Goal: Entertainment & Leisure: Consume media (video, audio)

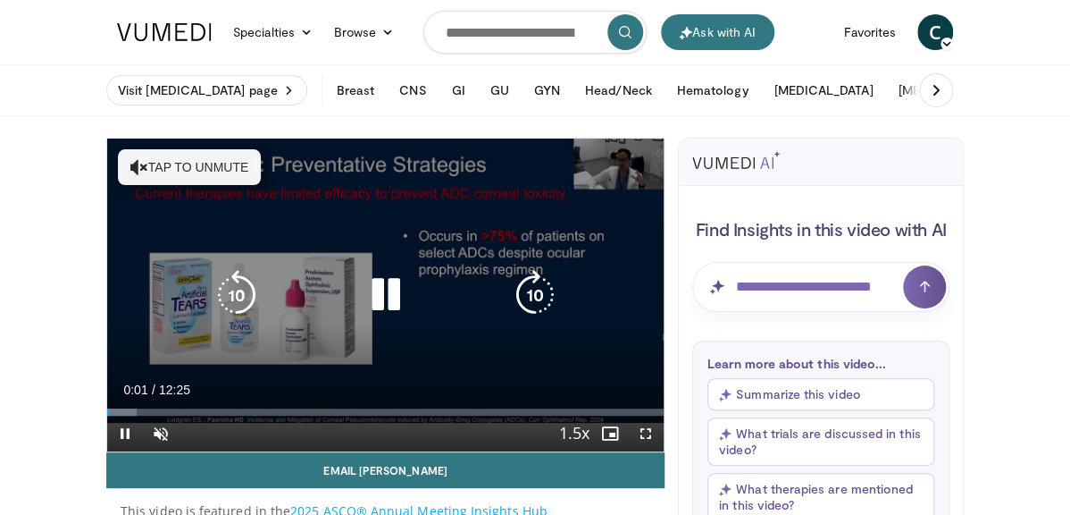
click at [360, 320] on icon "Video Player" at bounding box center [385, 295] width 50 height 50
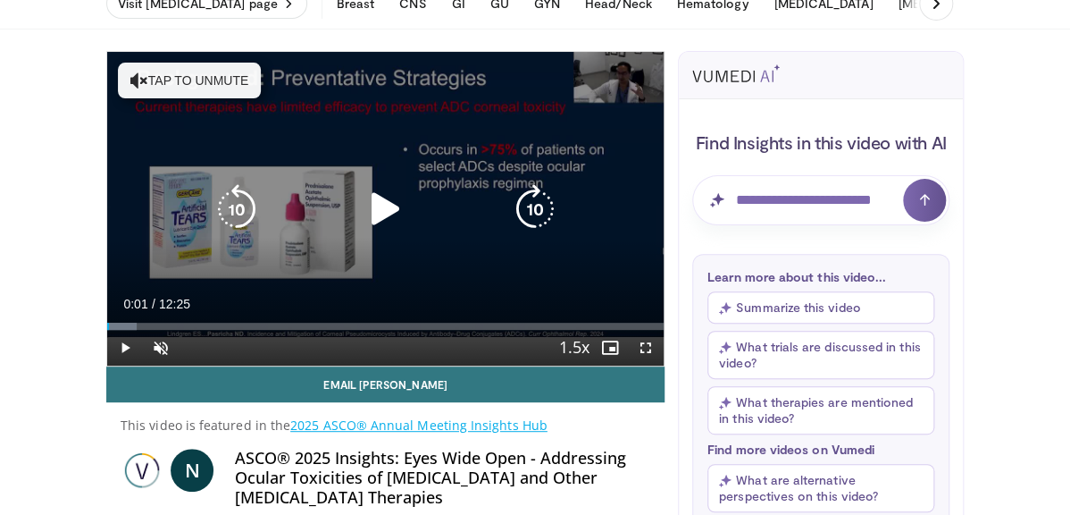
scroll to position [86, 0]
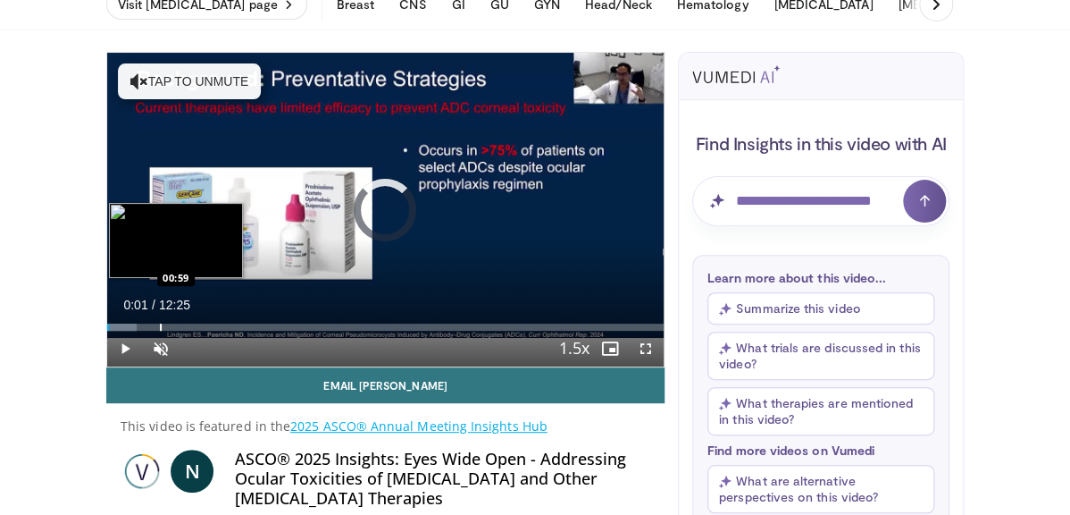
click at [160, 331] on div "Progress Bar" at bounding box center [161, 326] width 2 height 7
click at [164, 331] on div "Progress Bar" at bounding box center [165, 326] width 2 height 7
click at [172, 331] on div "Progress Bar" at bounding box center [173, 326] width 2 height 7
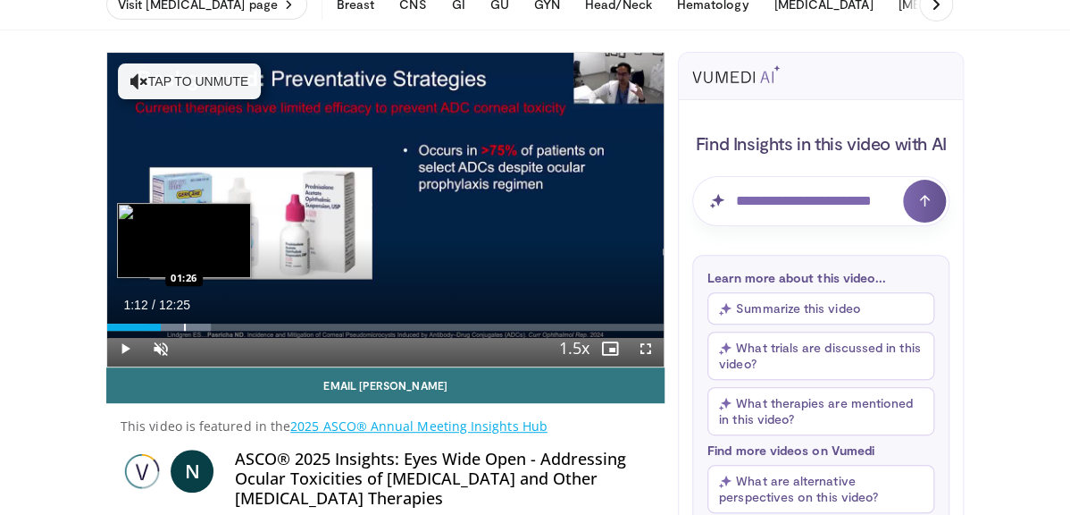
click at [184, 331] on div "Progress Bar" at bounding box center [185, 326] width 2 height 7
click at [199, 331] on div "Progress Bar" at bounding box center [200, 326] width 2 height 7
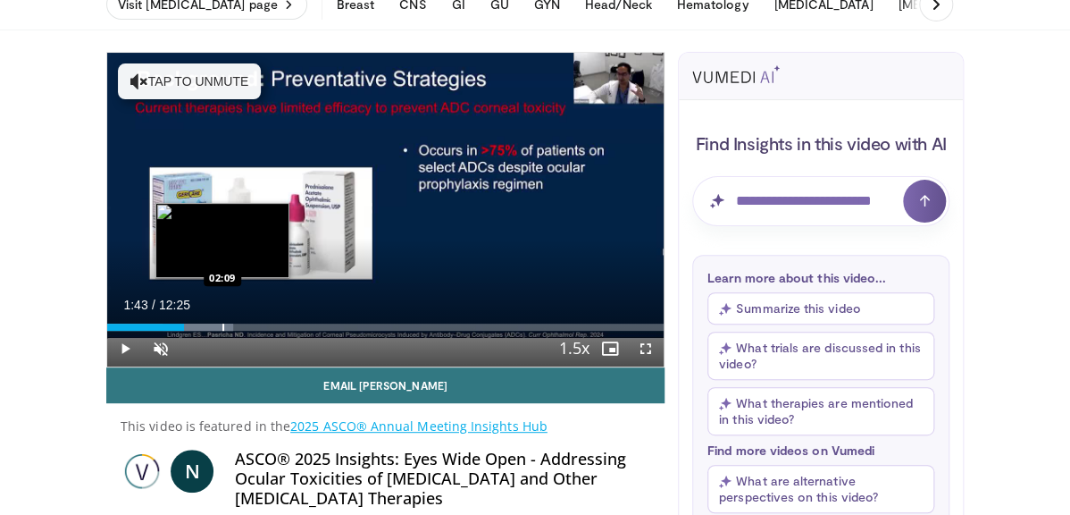
click at [222, 331] on div "Progress Bar" at bounding box center [223, 326] width 2 height 7
click at [238, 331] on div "Progress Bar" at bounding box center [239, 326] width 2 height 7
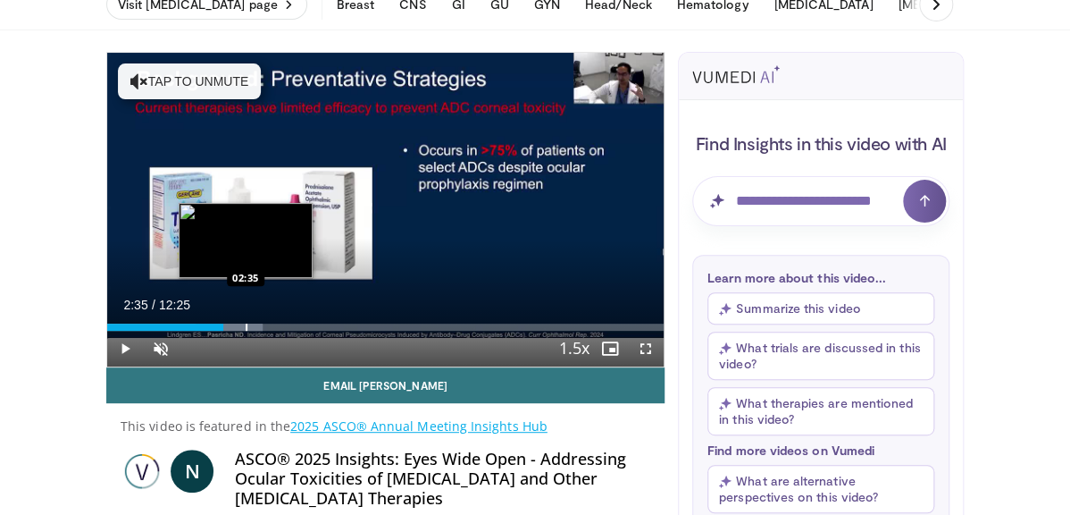
click at [246, 331] on div "Progress Bar" at bounding box center [247, 326] width 2 height 7
click at [257, 331] on div "Progress Bar" at bounding box center [258, 326] width 2 height 7
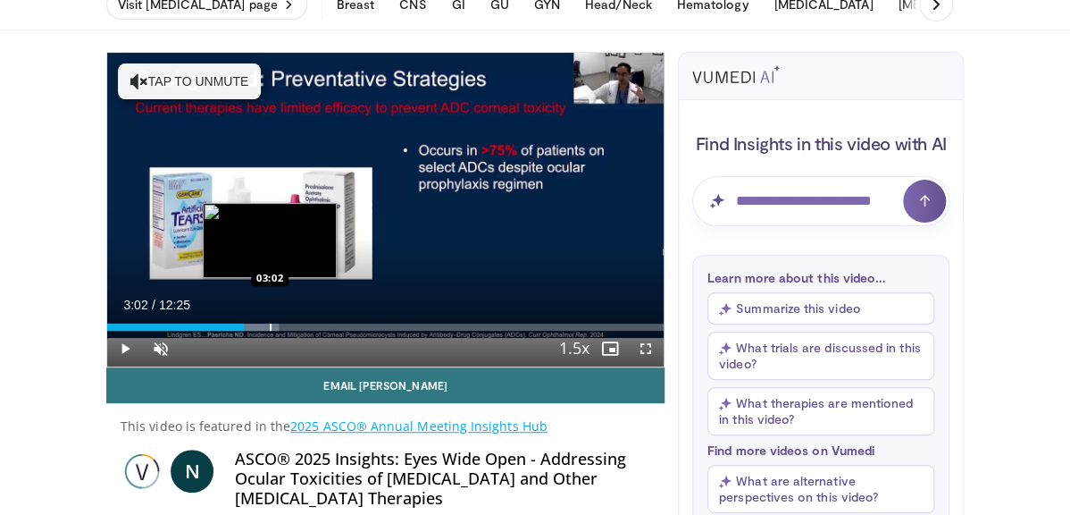
click at [270, 331] on div "Progress Bar" at bounding box center [271, 326] width 2 height 7
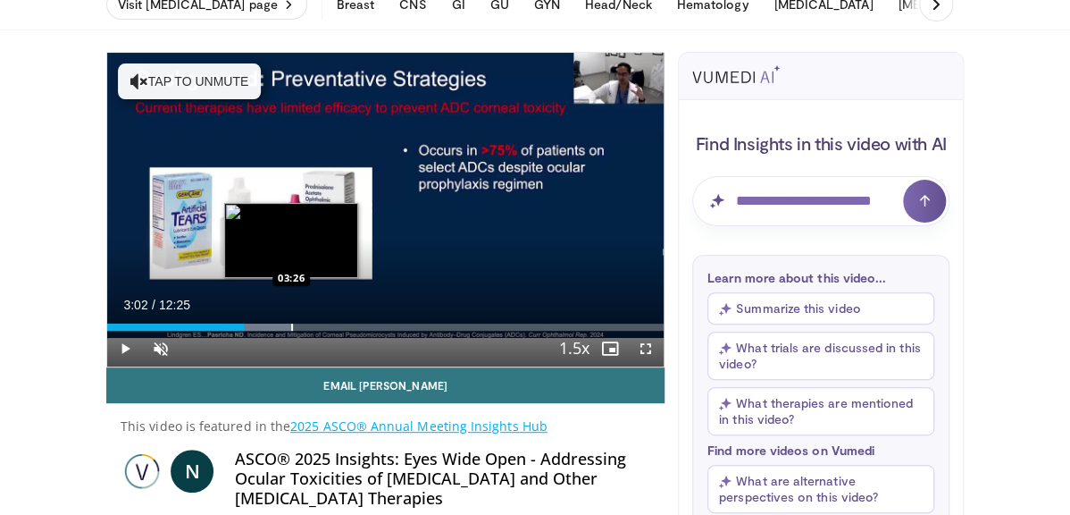
click at [291, 331] on div "Progress Bar" at bounding box center [292, 326] width 2 height 7
click at [304, 331] on div "Progress Bar" at bounding box center [305, 326] width 2 height 7
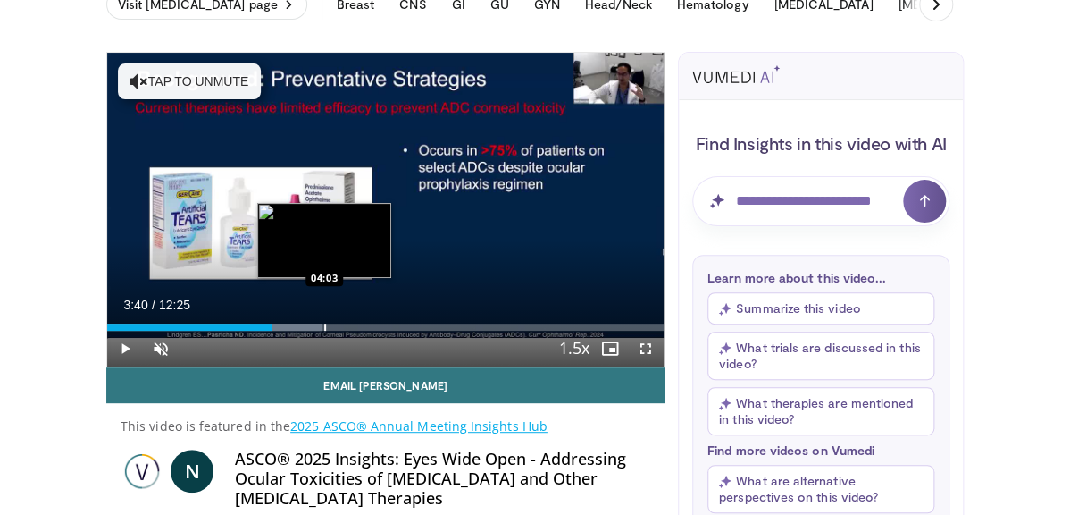
click at [324, 331] on div "Progress Bar" at bounding box center [325, 326] width 2 height 7
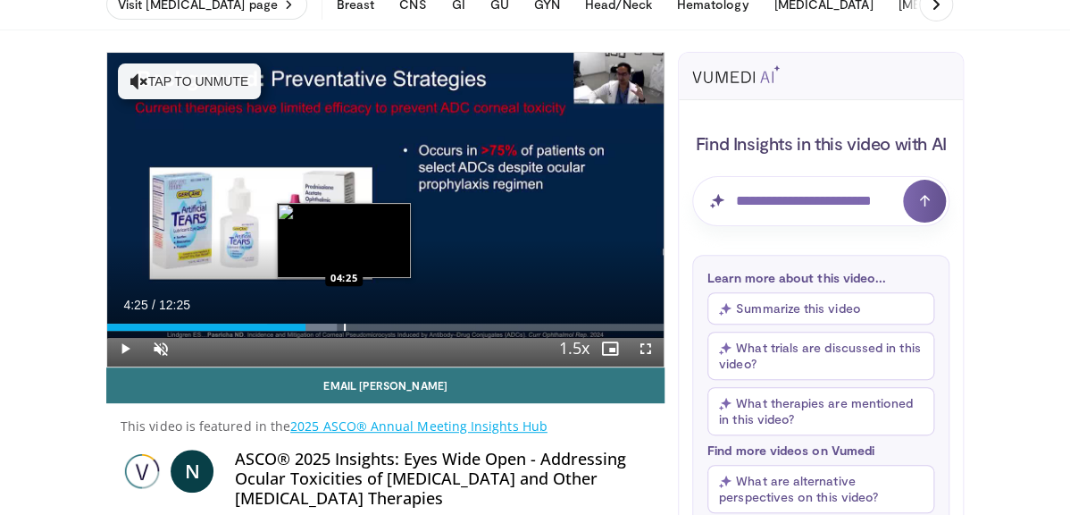
click at [344, 331] on div "Progress Bar" at bounding box center [345, 326] width 2 height 7
click at [365, 331] on div "Progress Bar" at bounding box center [366, 326] width 2 height 7
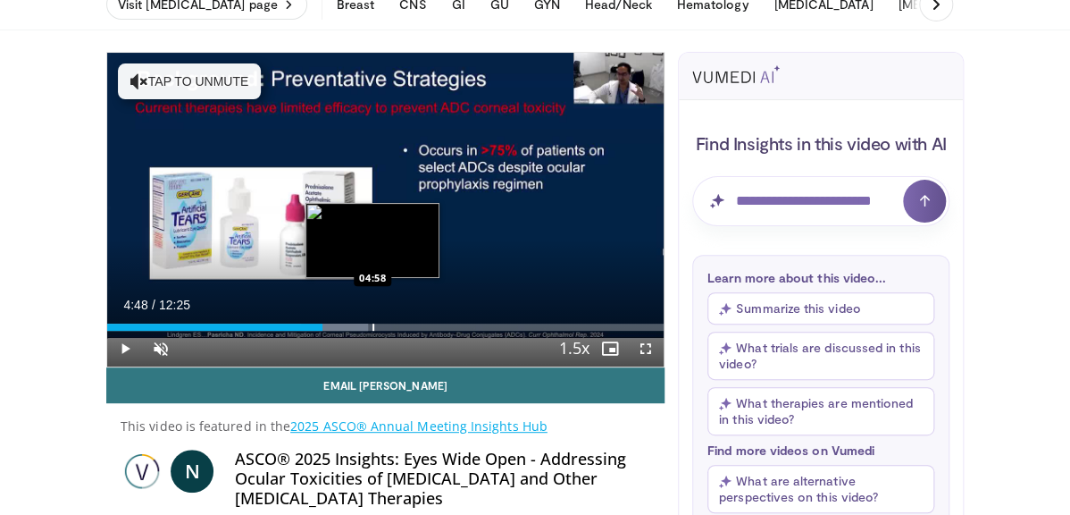
click at [373, 331] on div "Progress Bar" at bounding box center [374, 326] width 2 height 7
click at [386, 331] on div "Progress Bar" at bounding box center [387, 326] width 2 height 7
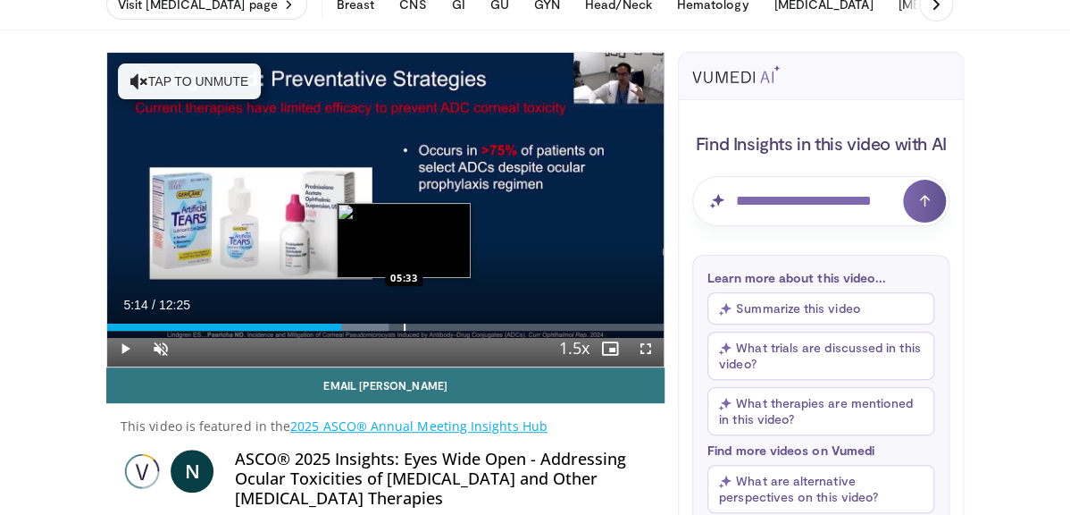
click at [404, 331] on div "Progress Bar" at bounding box center [405, 326] width 2 height 7
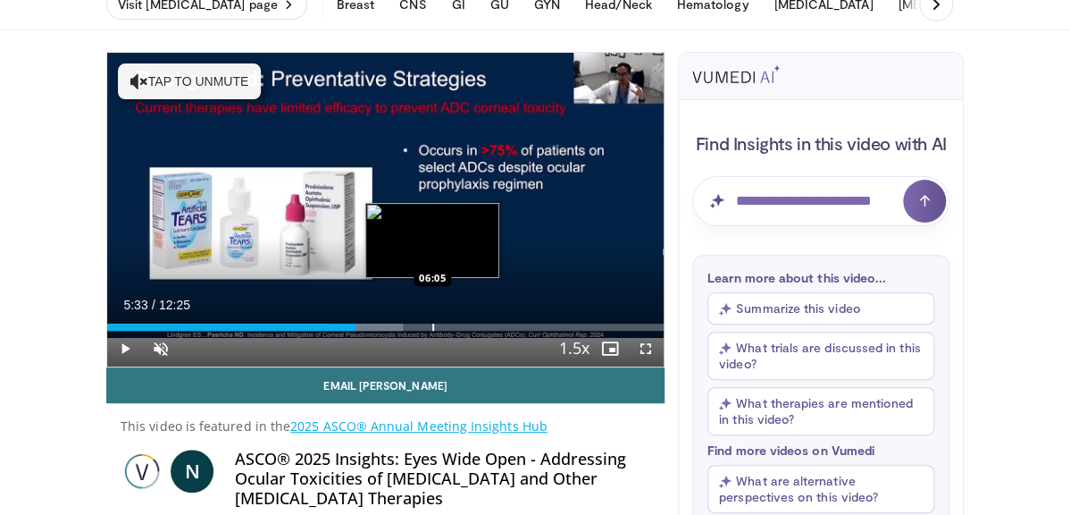
click at [432, 331] on div "Progress Bar" at bounding box center [433, 326] width 2 height 7
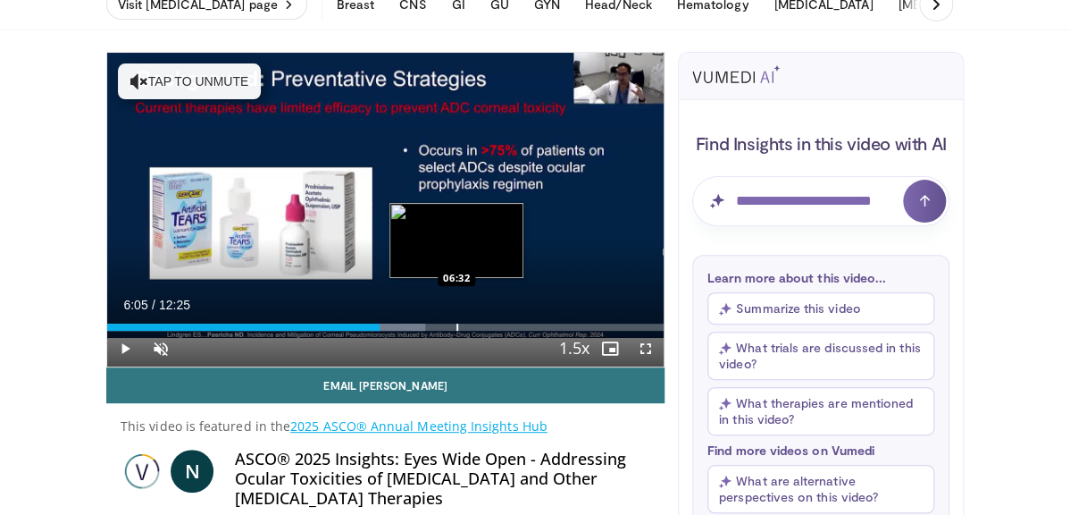
click at [457, 331] on div "Progress Bar" at bounding box center [458, 326] width 2 height 7
click at [473, 331] on div "Progress Bar" at bounding box center [474, 326] width 2 height 7
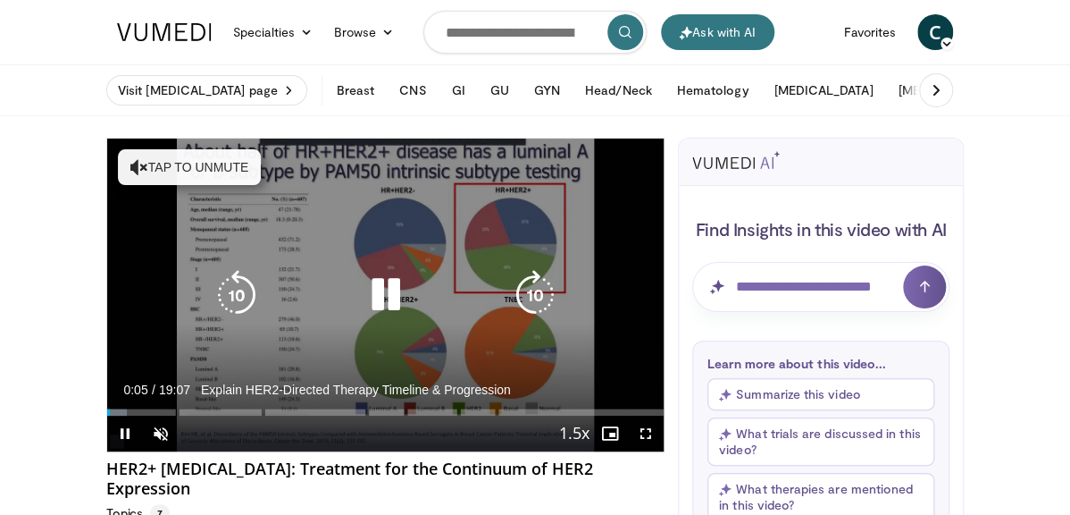
click at [360, 320] on icon "Video Player" at bounding box center [385, 295] width 50 height 50
click at [118, 164] on button "Tap to unmute" at bounding box center [189, 167] width 143 height 36
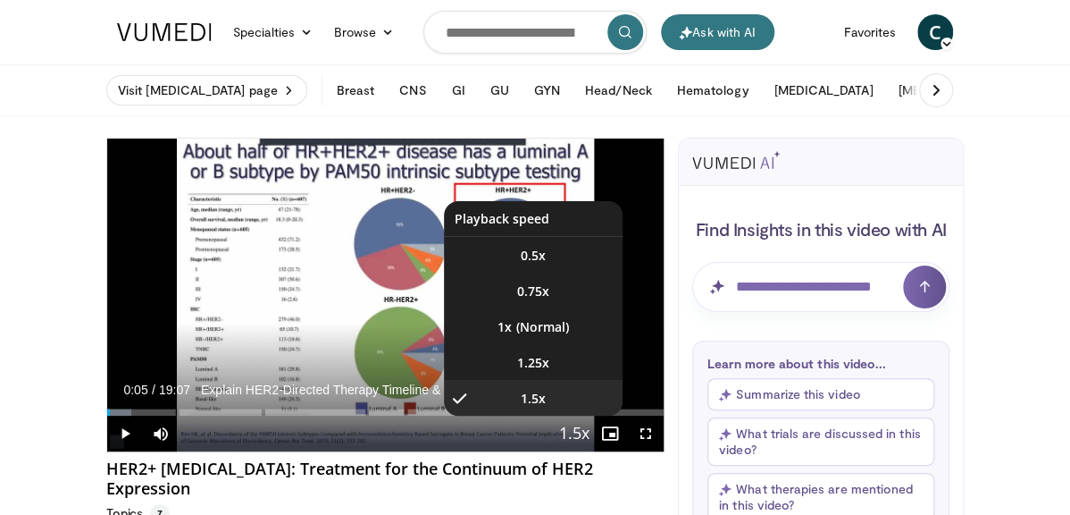
click at [576, 456] on li "2x" at bounding box center [533, 469] width 179 height 36
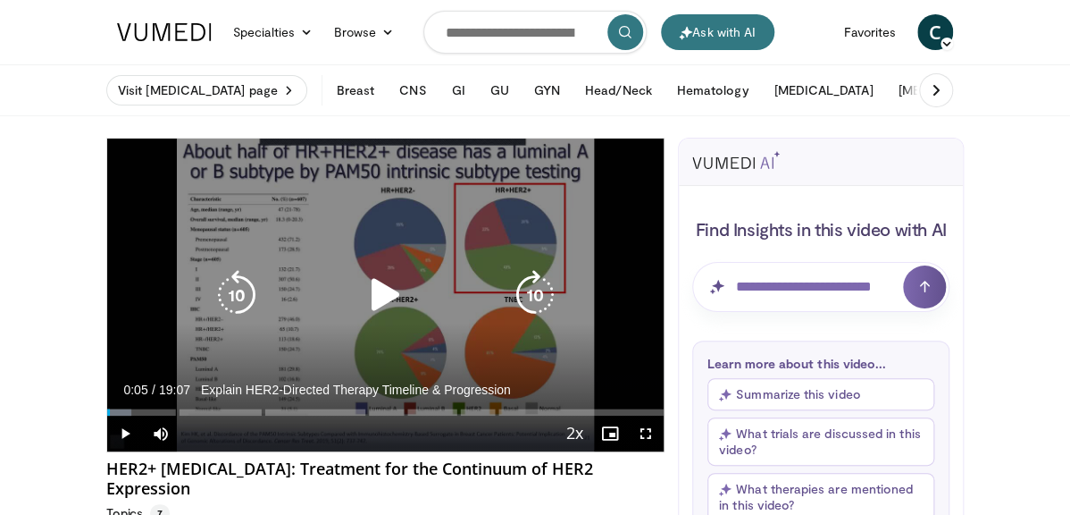
click at [360, 320] on icon "Video Player" at bounding box center [385, 295] width 50 height 50
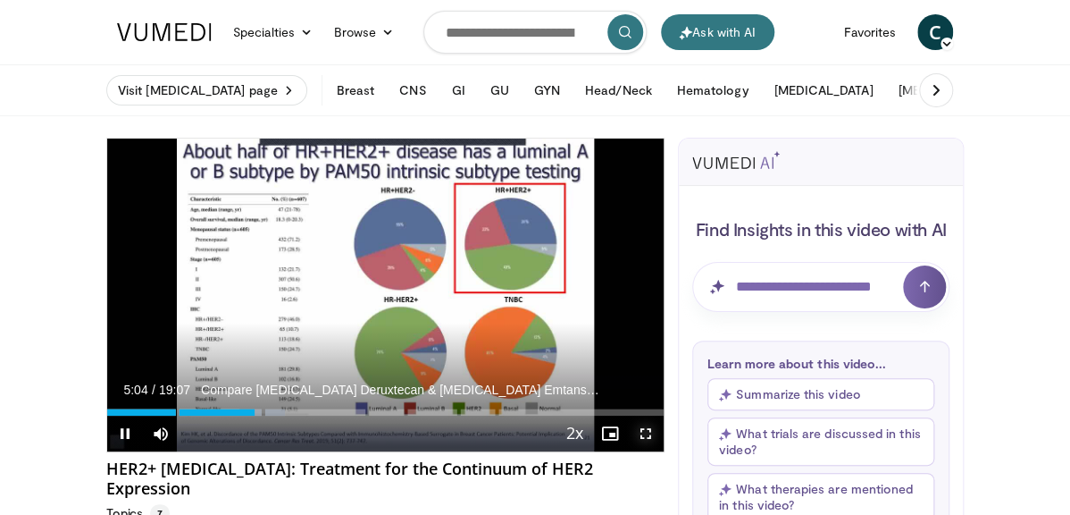
click at [664, 451] on span "Video Player" at bounding box center [646, 433] width 36 height 36
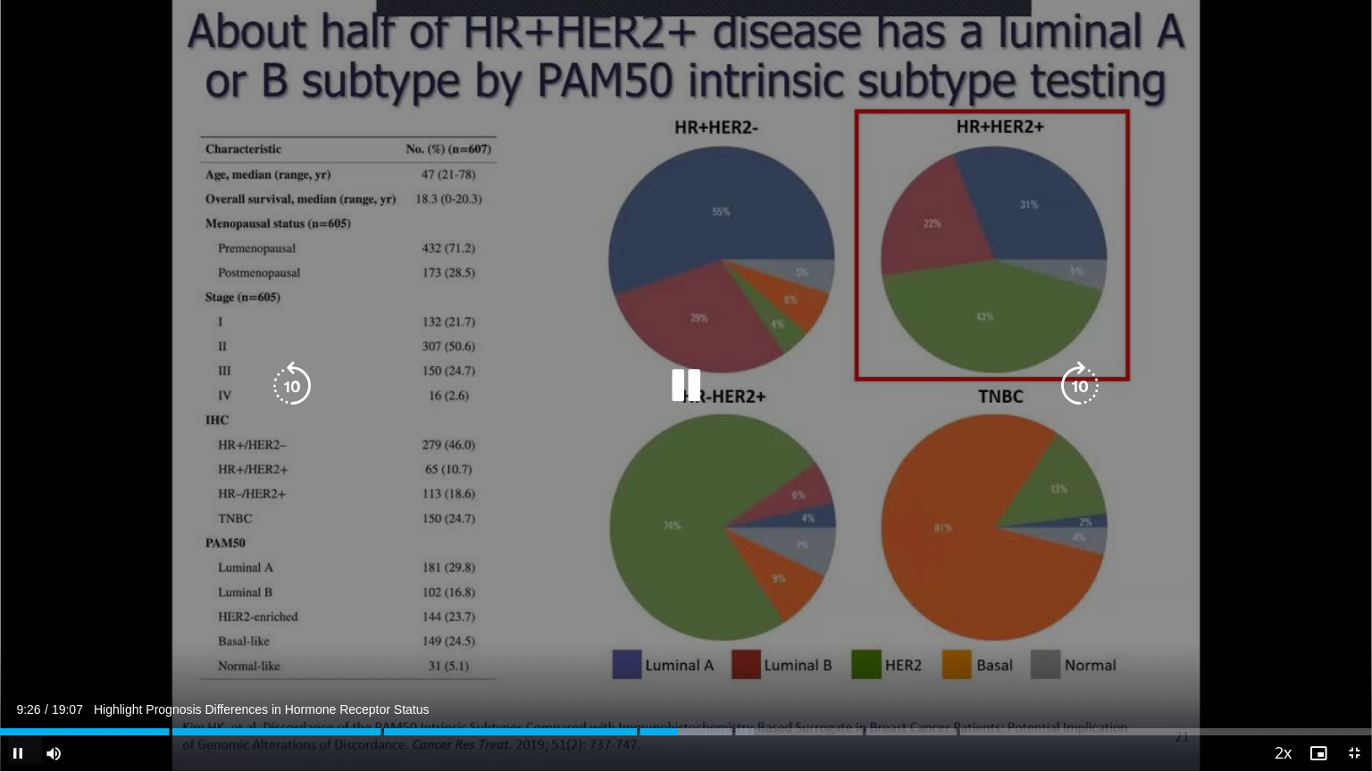
click at [110, 507] on div "10 seconds Tap to unmute" at bounding box center [686, 385] width 1372 height 771
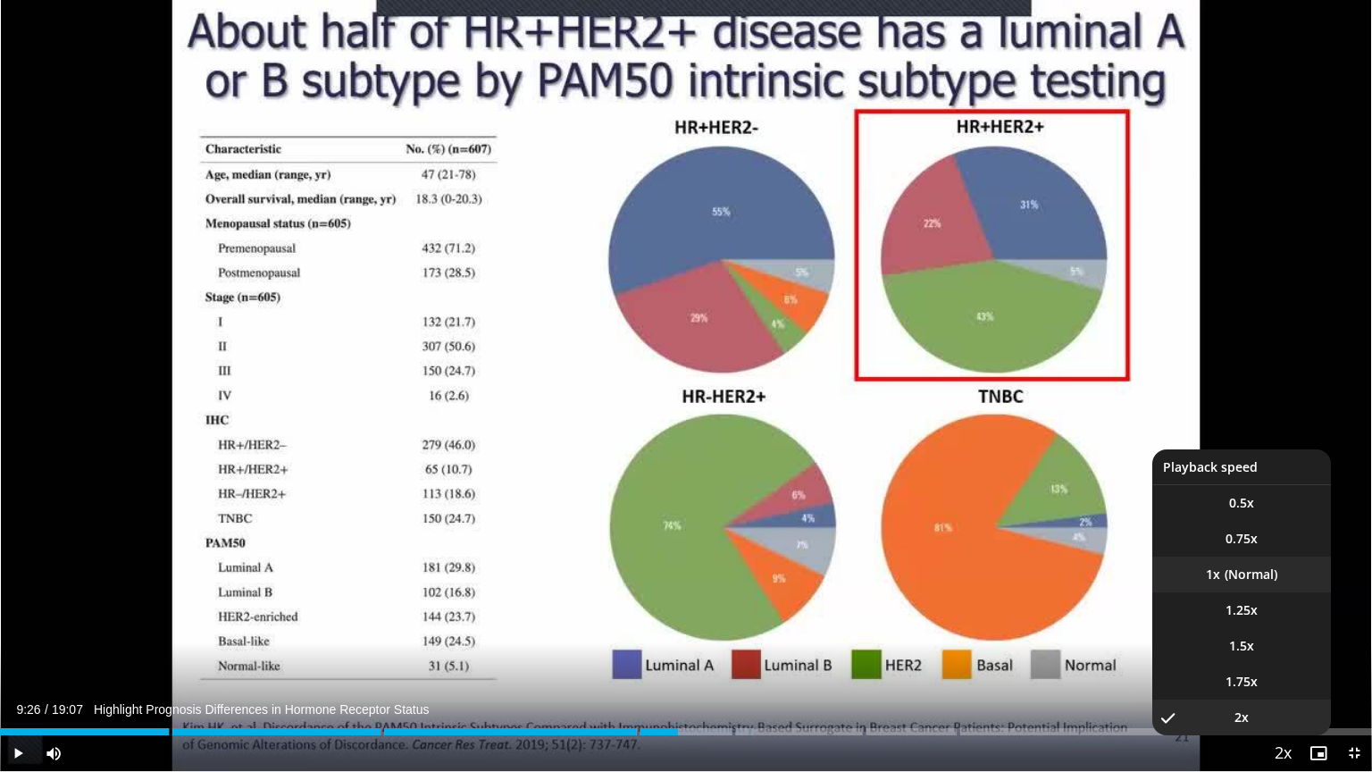
click at [1069, 514] on li "1x" at bounding box center [1242, 575] width 179 height 36
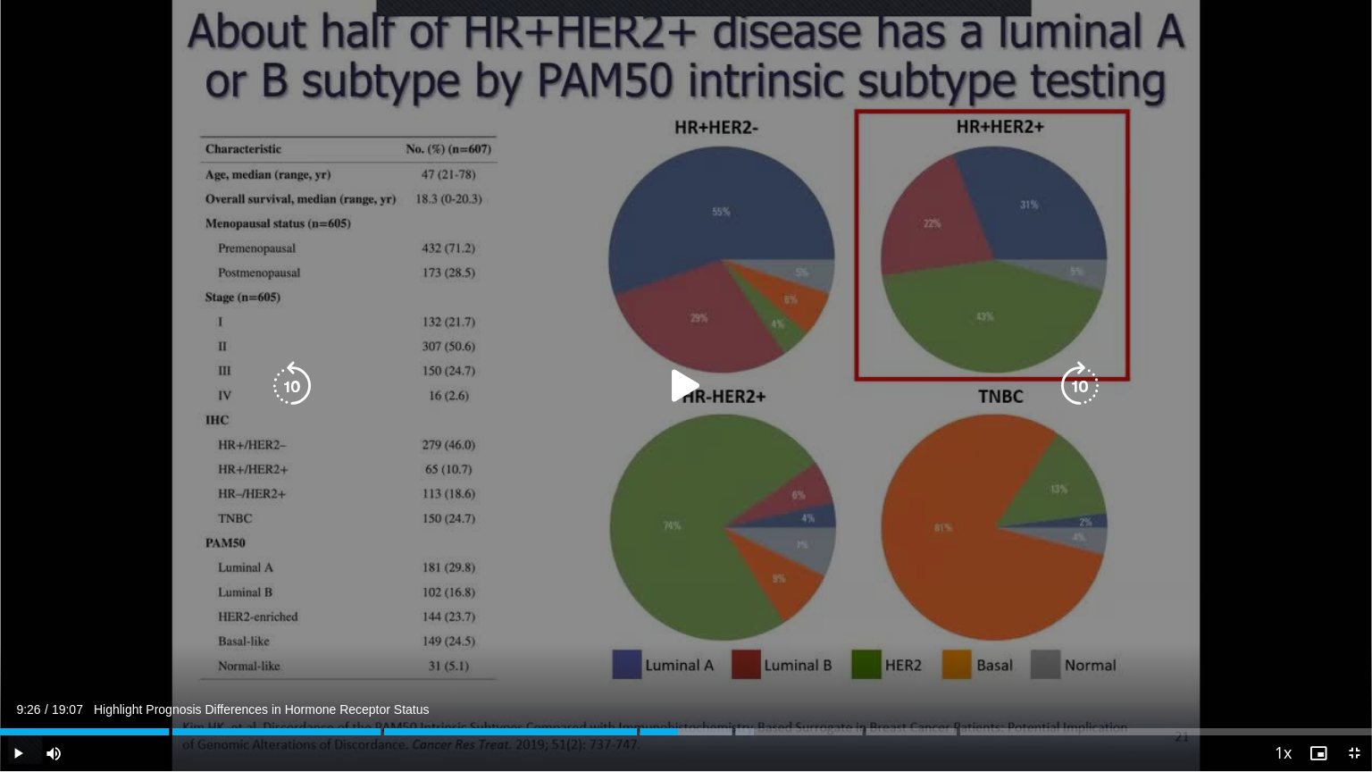
click at [332, 514] on div "10 seconds Tap to unmute" at bounding box center [686, 385] width 1372 height 771
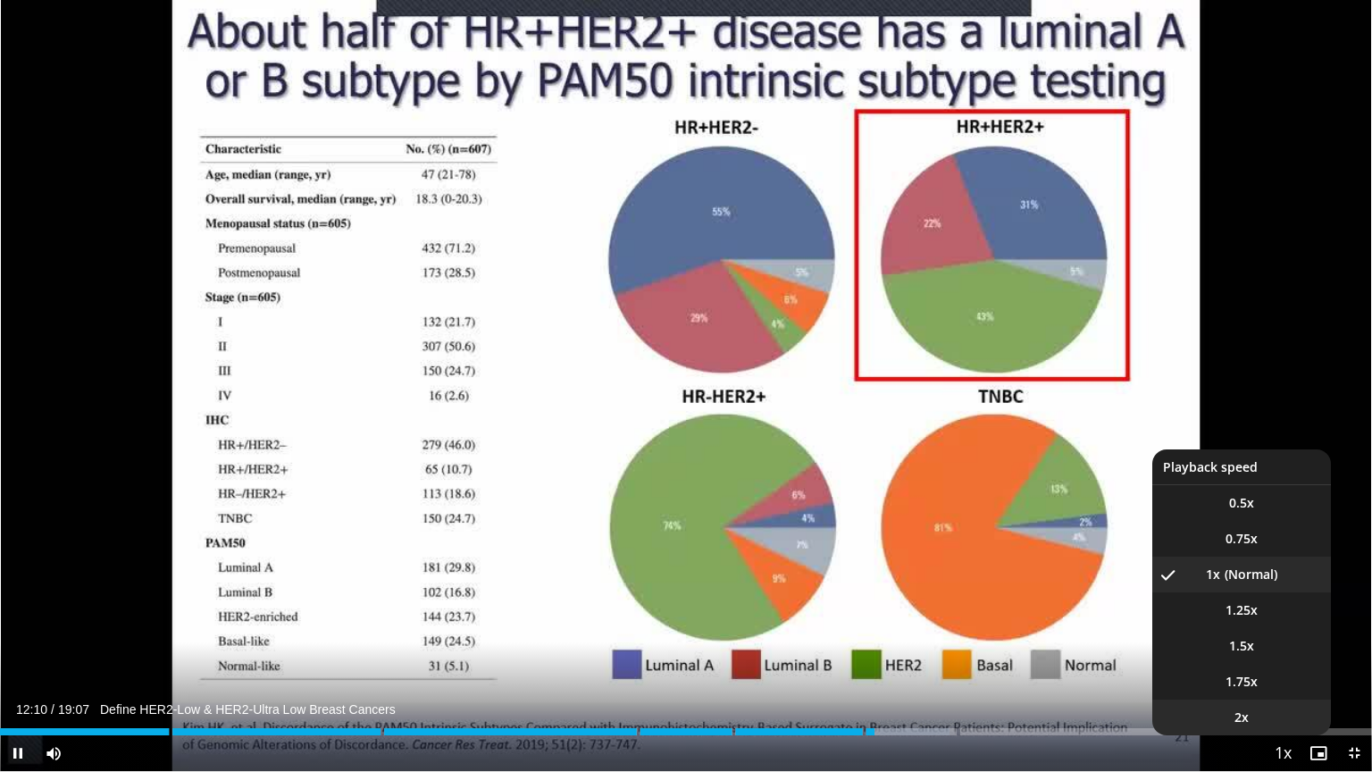
click at [1069, 514] on li "2x" at bounding box center [1242, 718] width 179 height 36
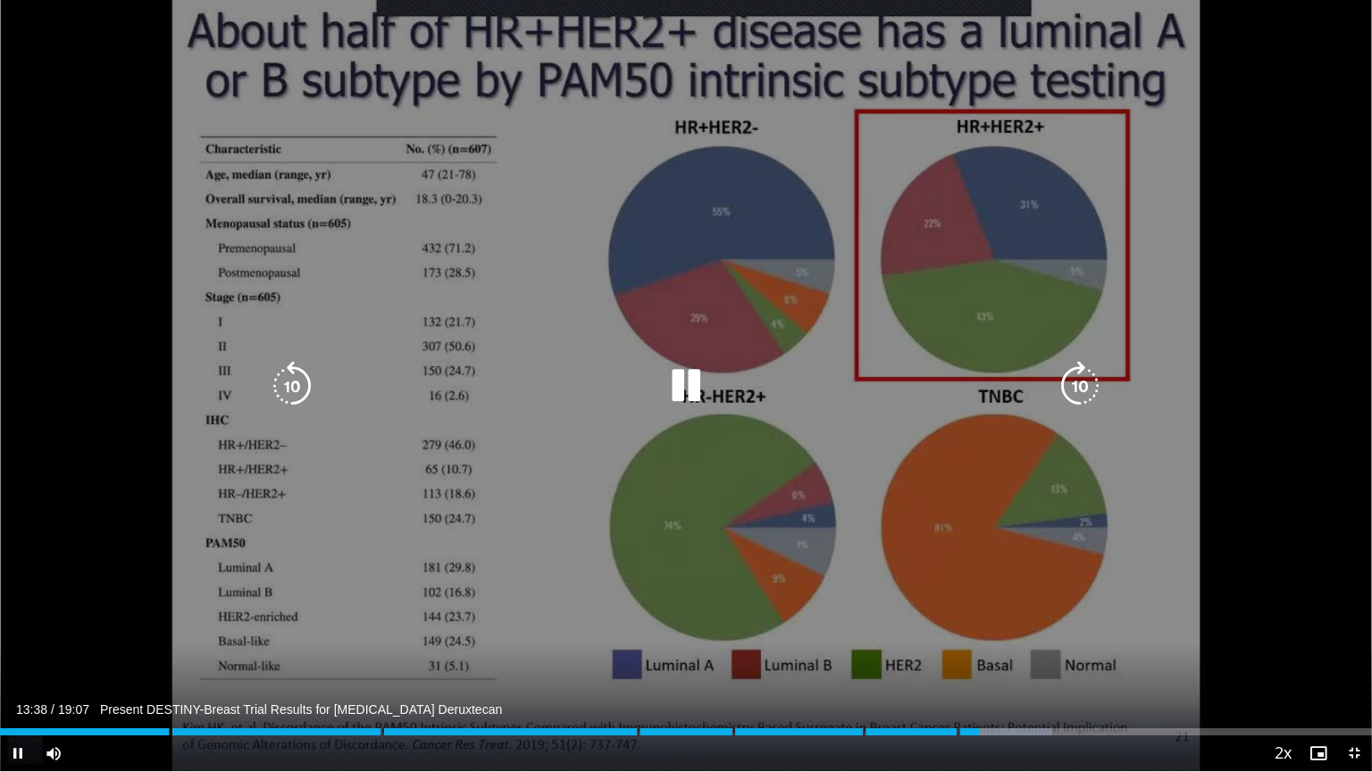
click at [923, 514] on div "10 seconds Tap to unmute" at bounding box center [686, 385] width 1372 height 771
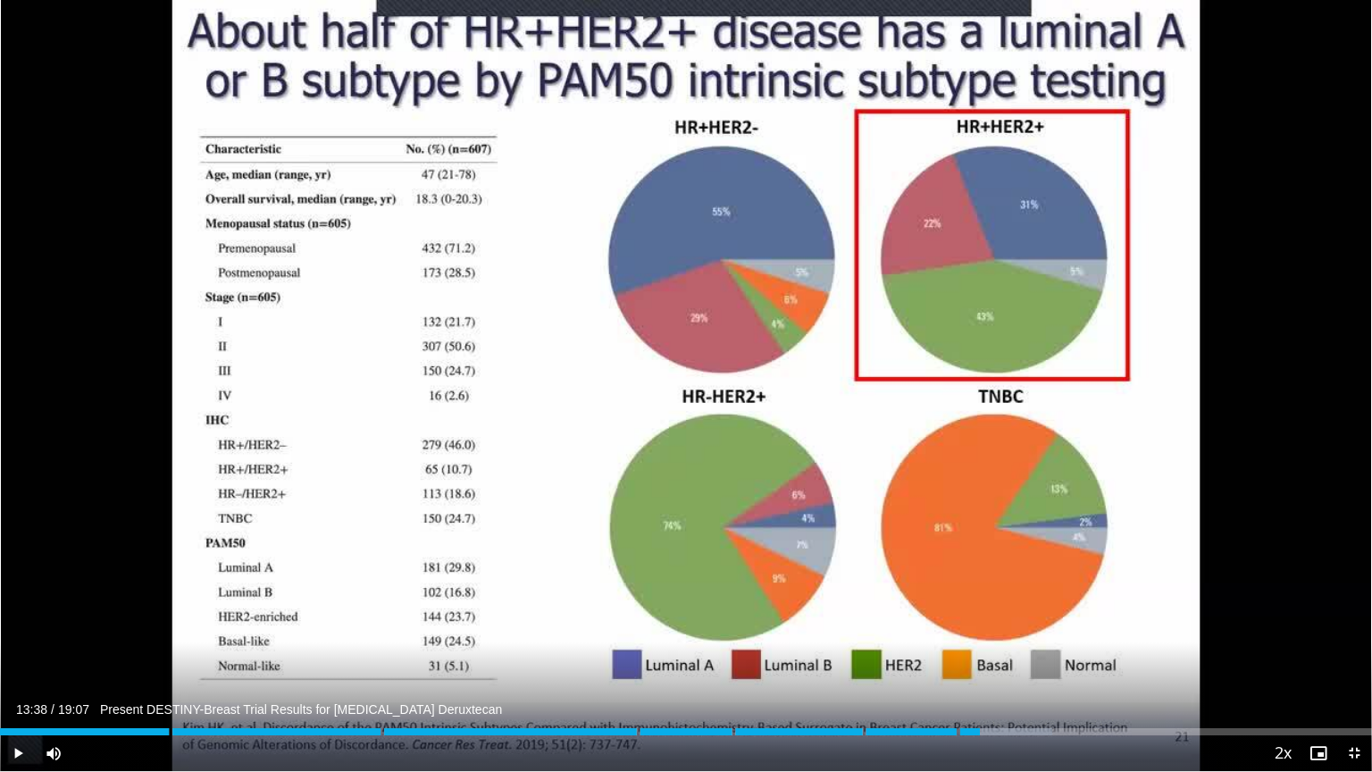
click at [923, 514] on div "10 seconds Tap to unmute" at bounding box center [686, 385] width 1372 height 771
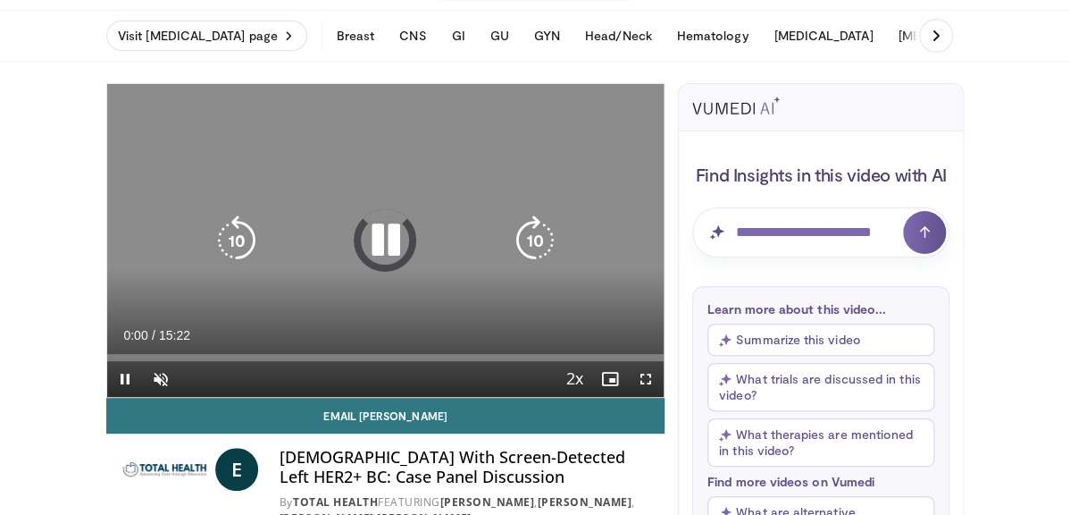
scroll to position [41, 0]
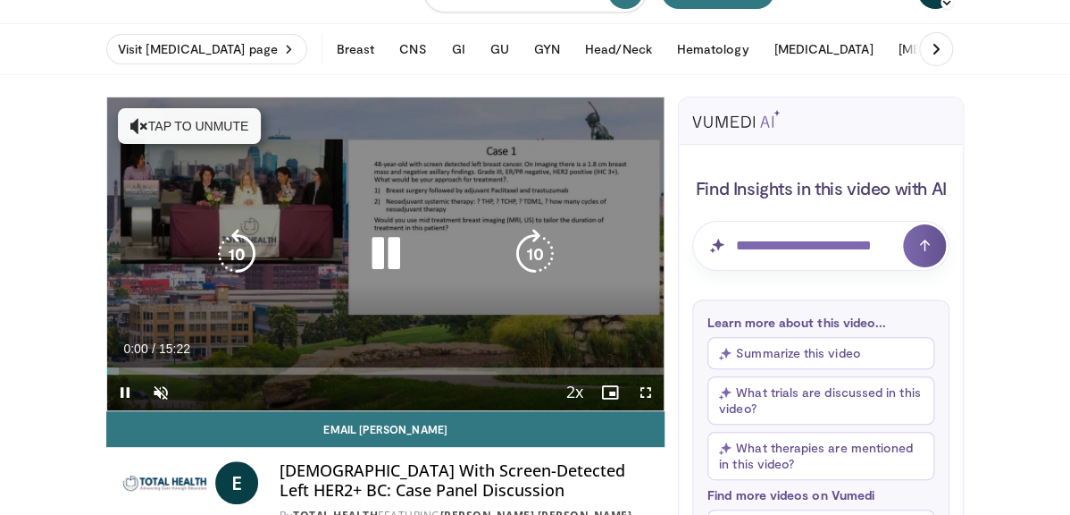
click at [118, 123] on button "Tap to unmute" at bounding box center [189, 126] width 143 height 36
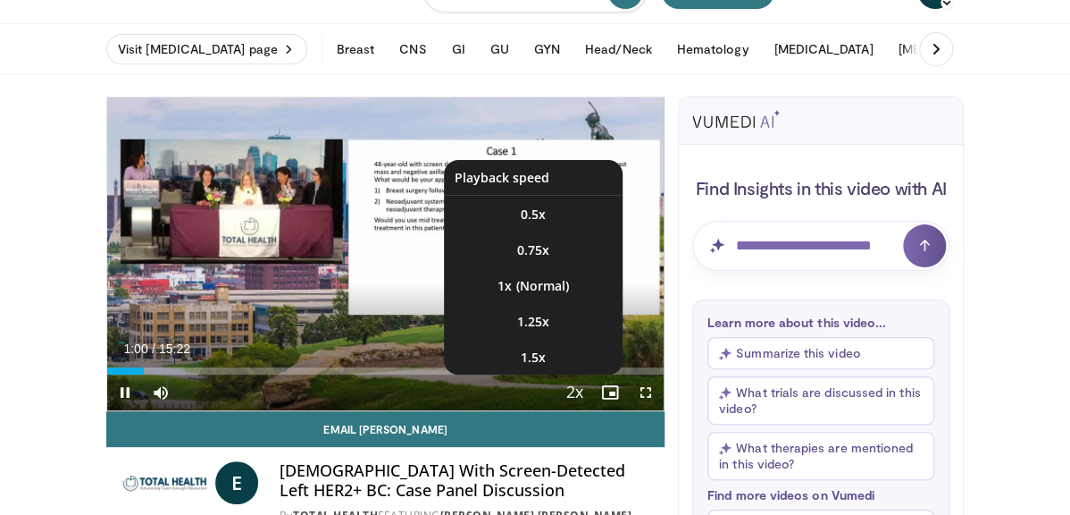
click at [549, 384] on span "1.75x" at bounding box center [533, 393] width 32 height 18
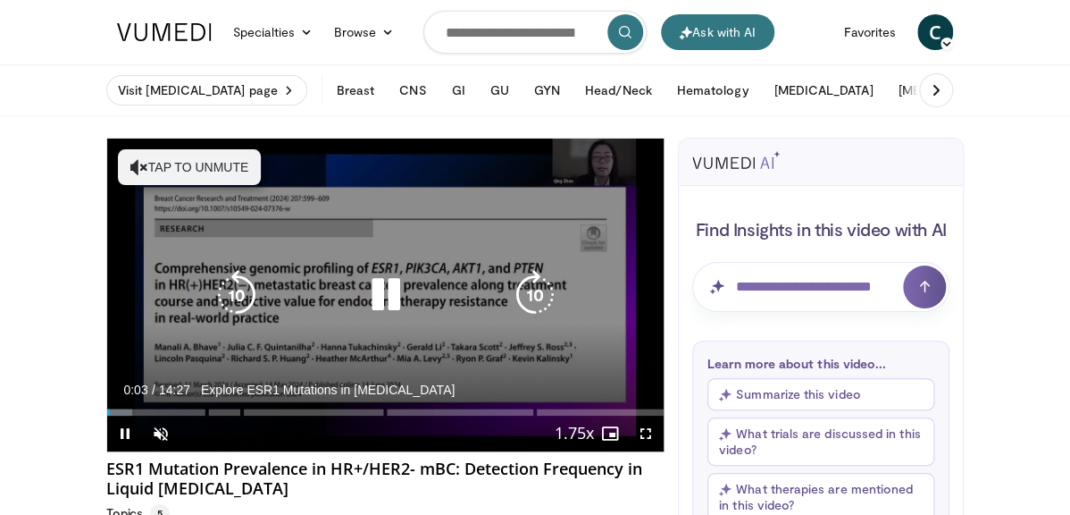
click at [147, 172] on button "Tap to unmute" at bounding box center [189, 167] width 143 height 36
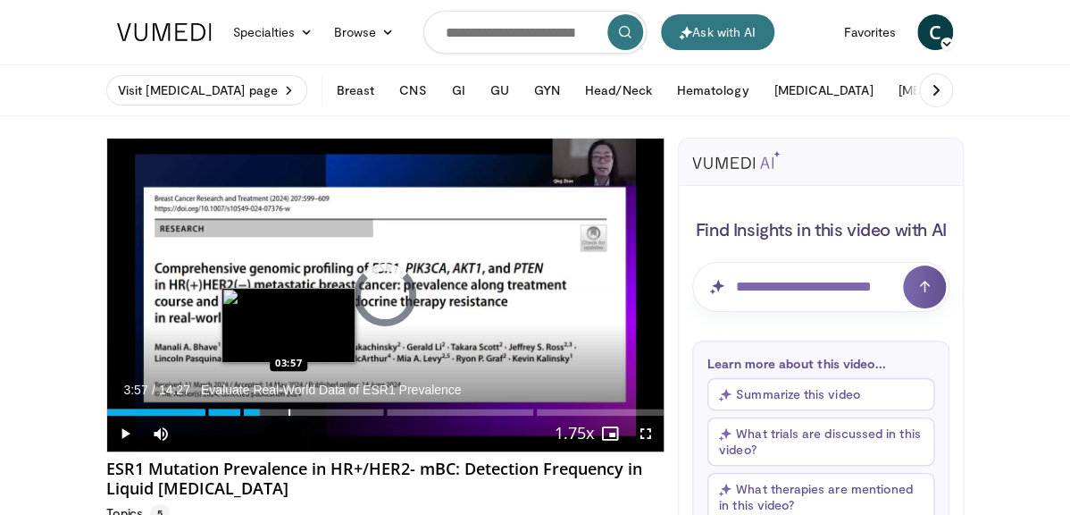
click at [289, 415] on div "Progress Bar" at bounding box center [290, 411] width 2 height 7
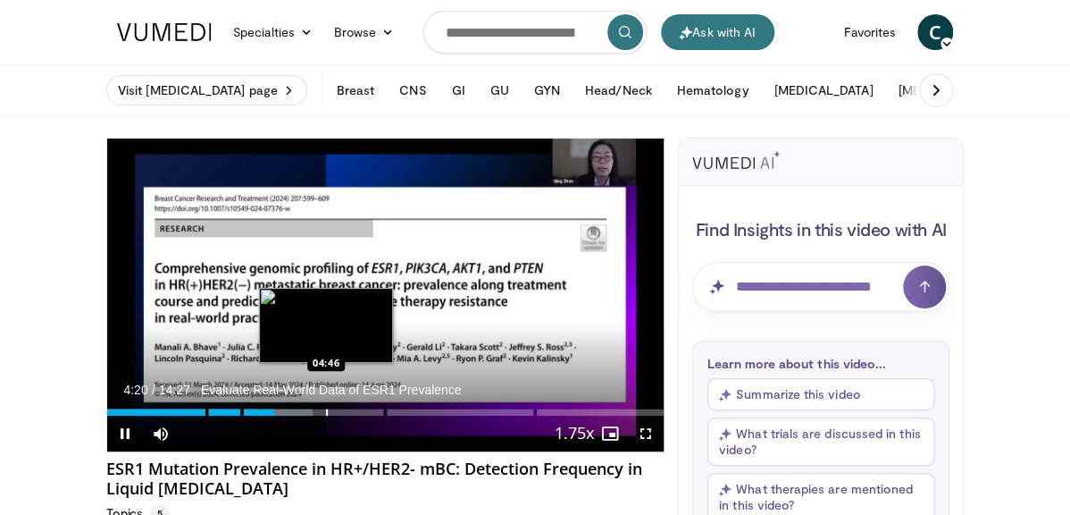
click at [326, 415] on div "Progress Bar" at bounding box center [327, 411] width 2 height 7
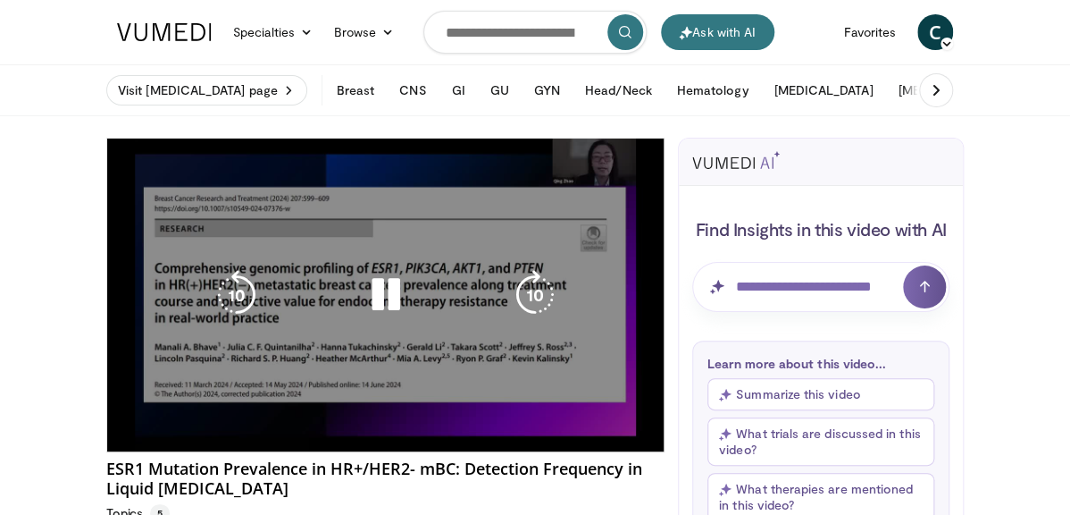
click at [264, 451] on video-js "**********" at bounding box center [385, 294] width 557 height 313
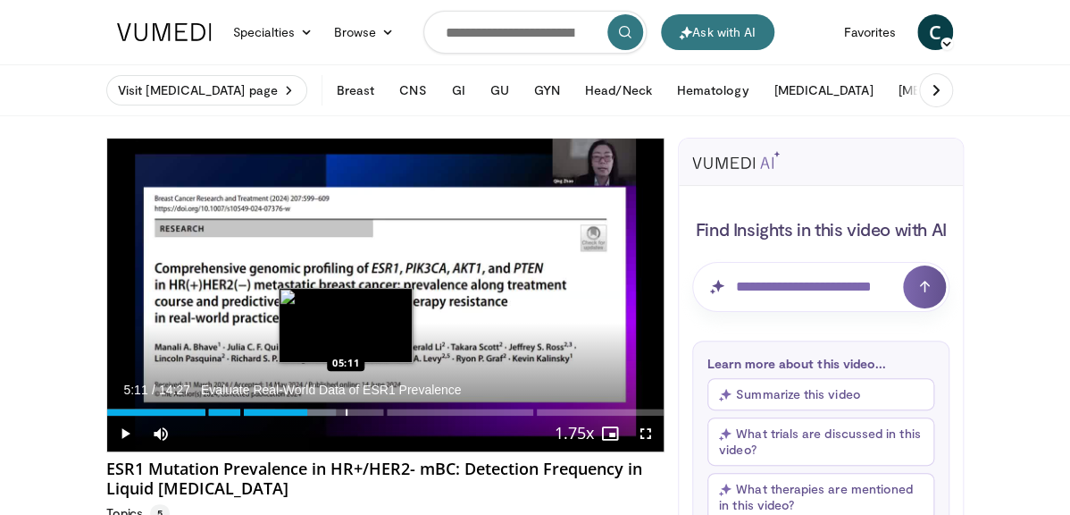
click at [346, 415] on div "Progress Bar" at bounding box center [347, 411] width 2 height 7
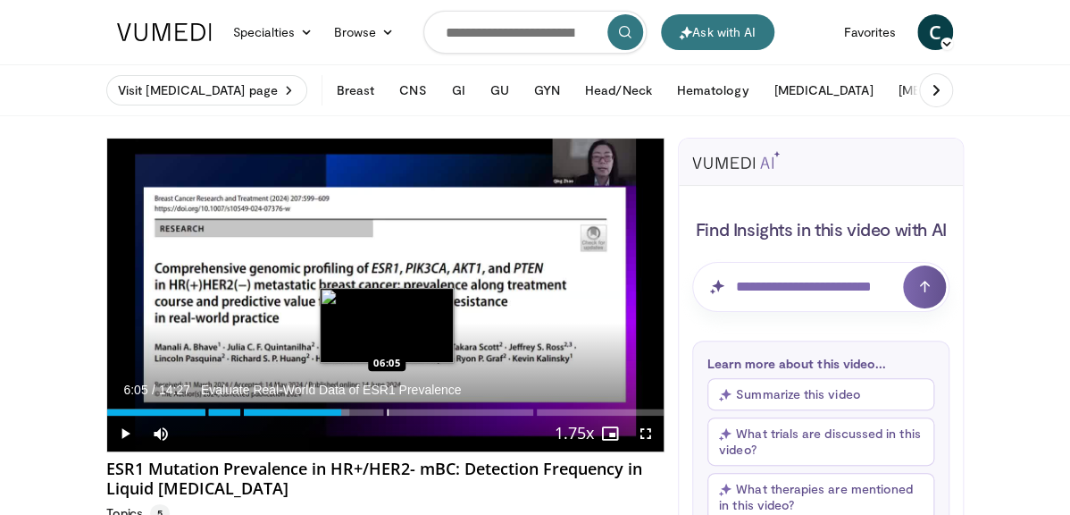
click at [387, 415] on div "Progress Bar" at bounding box center [388, 411] width 2 height 7
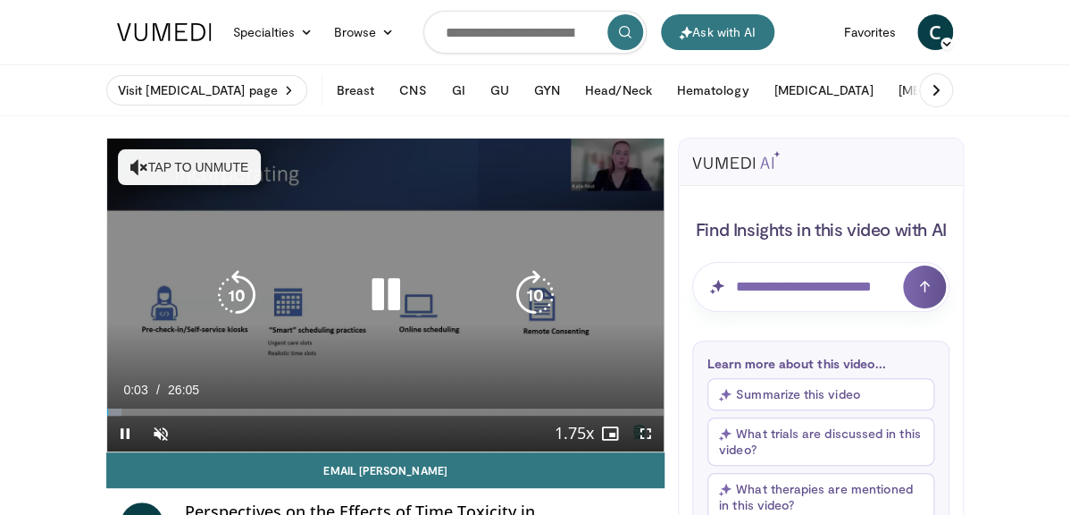
click at [136, 163] on button "Tap to unmute" at bounding box center [189, 167] width 143 height 36
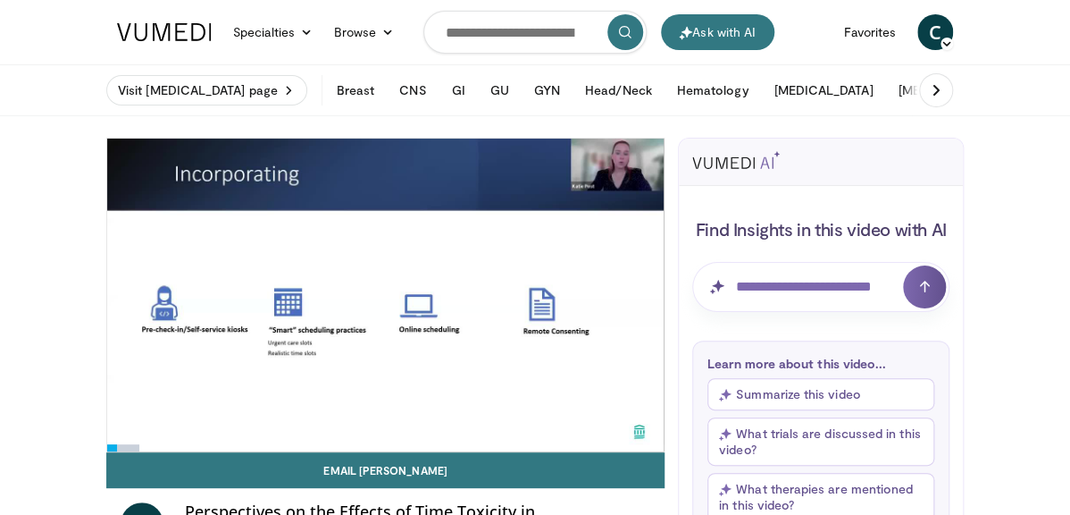
click at [107, 451] on video-js "**********" at bounding box center [385, 294] width 557 height 313
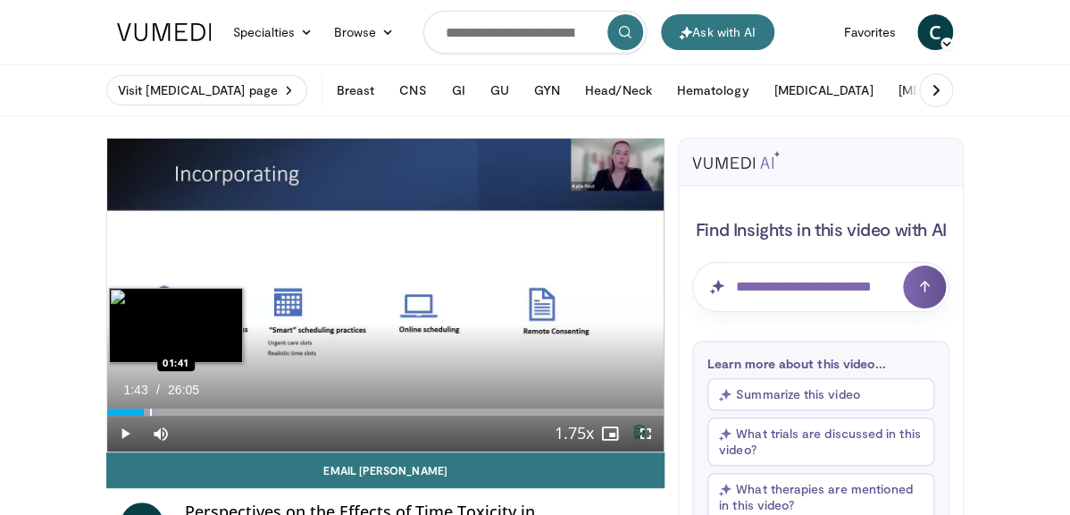
click at [150, 415] on div "Progress Bar" at bounding box center [151, 411] width 2 height 7
click at [164, 415] on div "Progress Bar" at bounding box center [165, 411] width 2 height 7
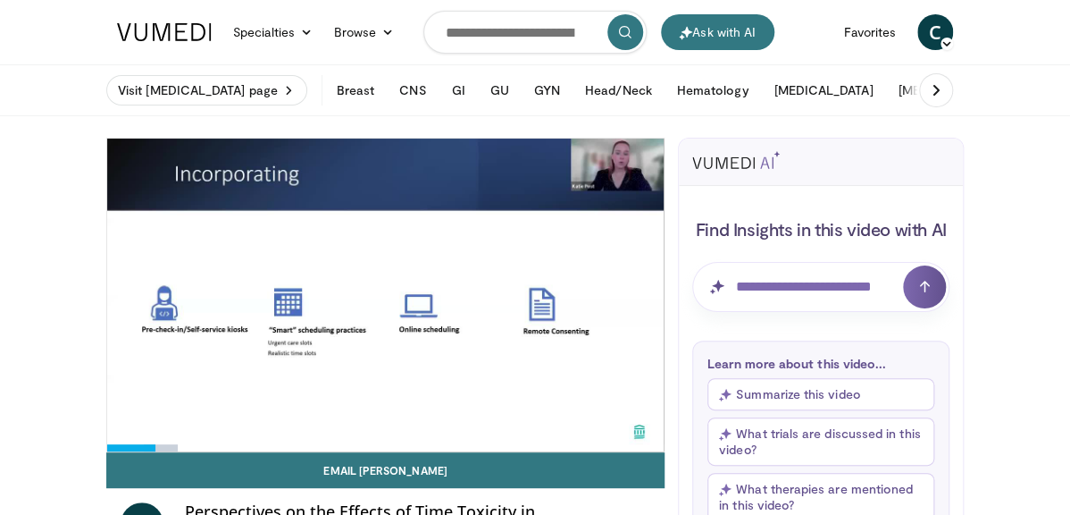
click at [107, 451] on video-js "**********" at bounding box center [385, 294] width 557 height 313
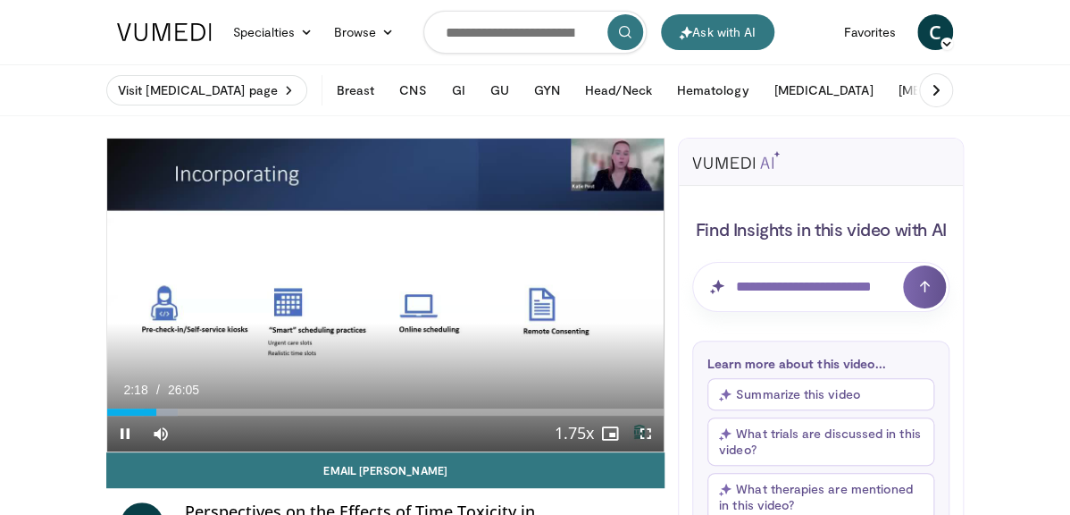
click at [179, 451] on div "Video Player" at bounding box center [368, 433] width 378 height 36
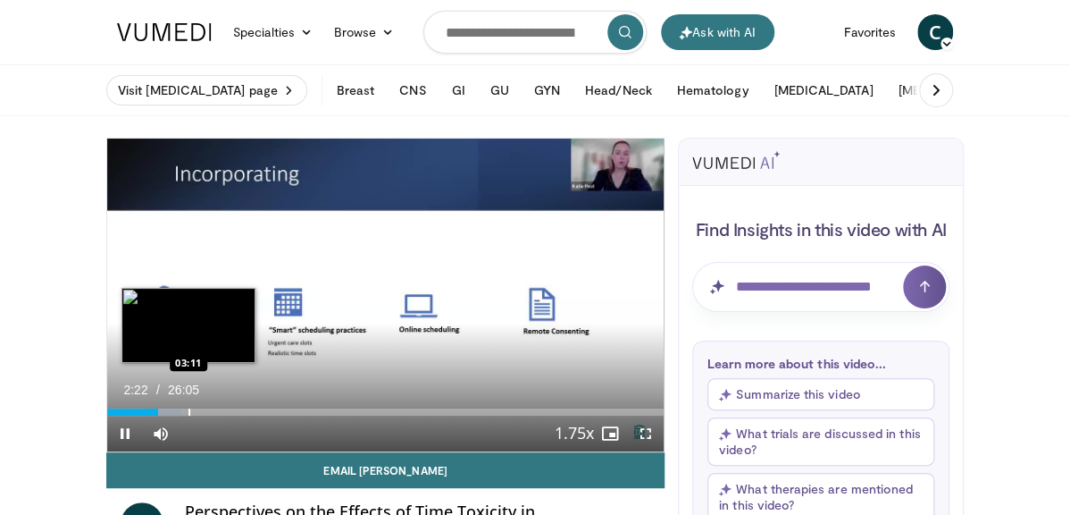
click at [189, 415] on div "Progress Bar" at bounding box center [190, 411] width 2 height 7
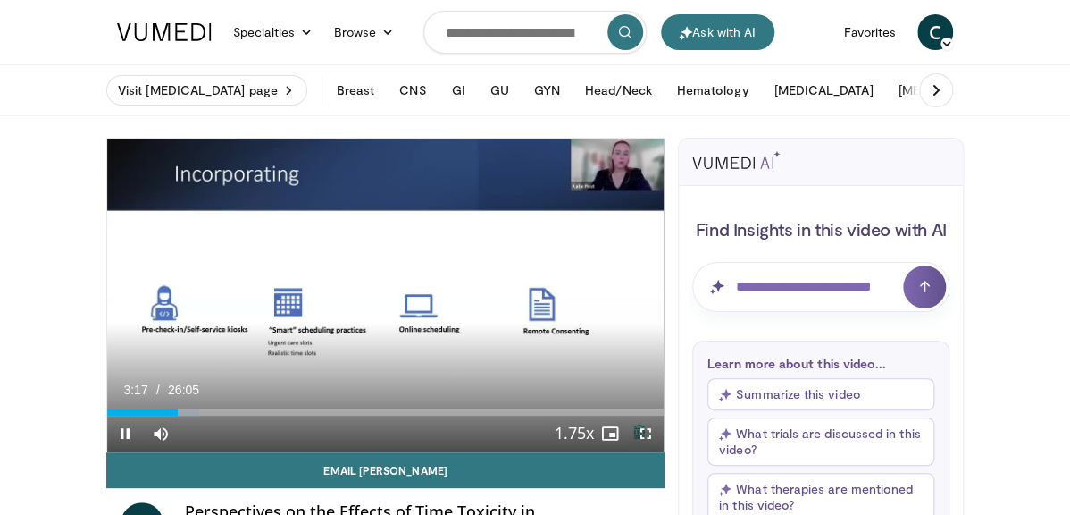
click at [179, 451] on div "Video Player" at bounding box center [368, 433] width 378 height 36
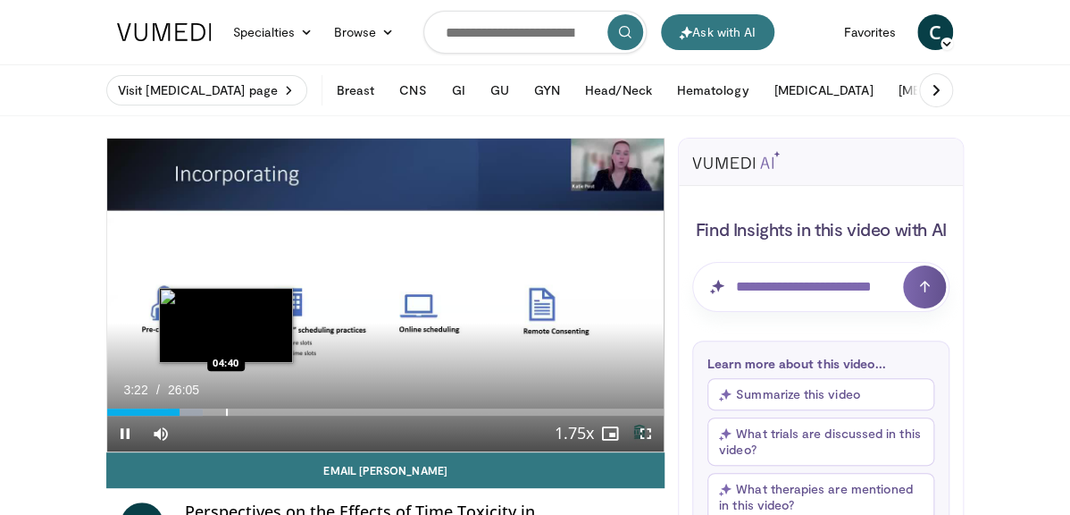
click at [226, 415] on div "Progress Bar" at bounding box center [227, 411] width 2 height 7
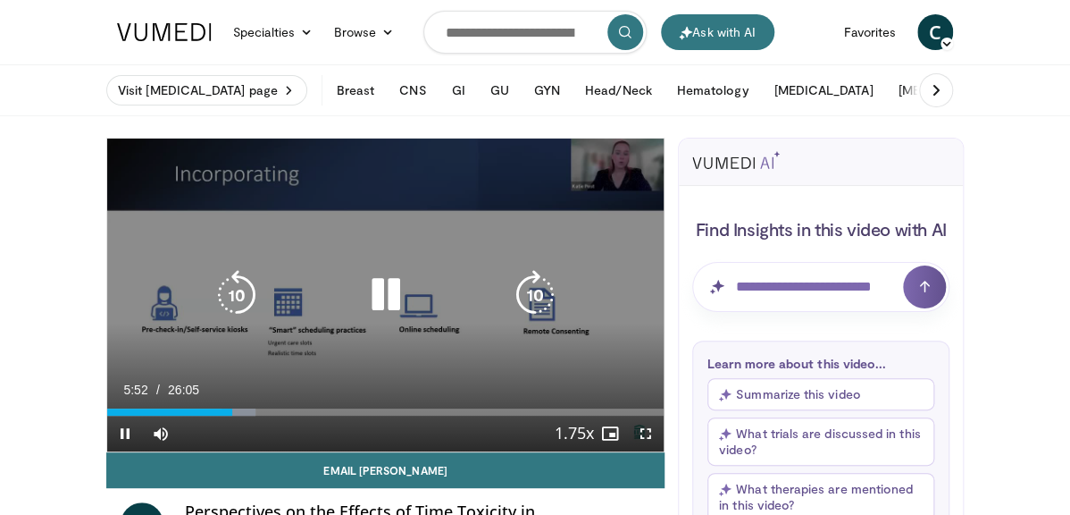
click at [107, 162] on div "10 seconds Tap to unmute" at bounding box center [385, 294] width 557 height 313
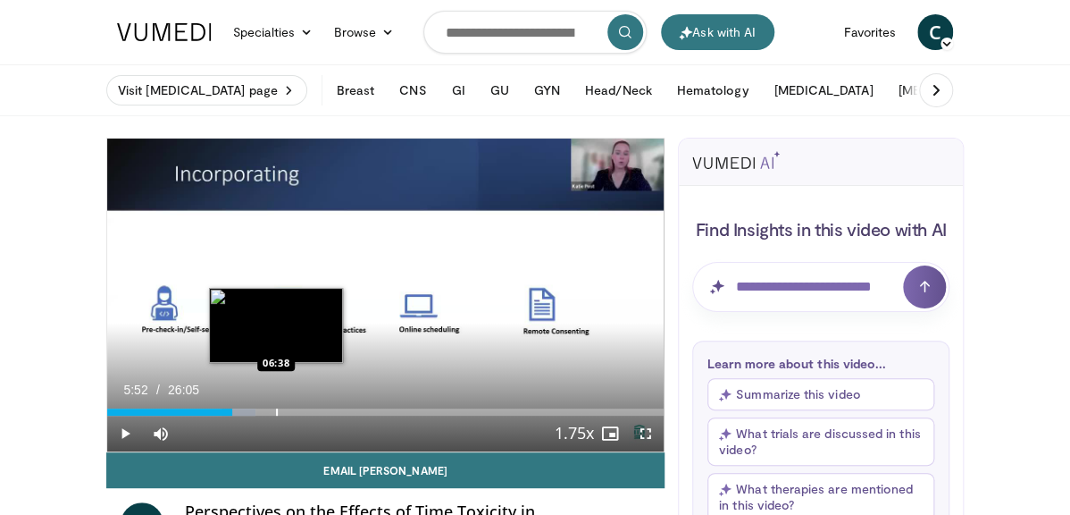
click at [276, 415] on div "Progress Bar" at bounding box center [277, 411] width 2 height 7
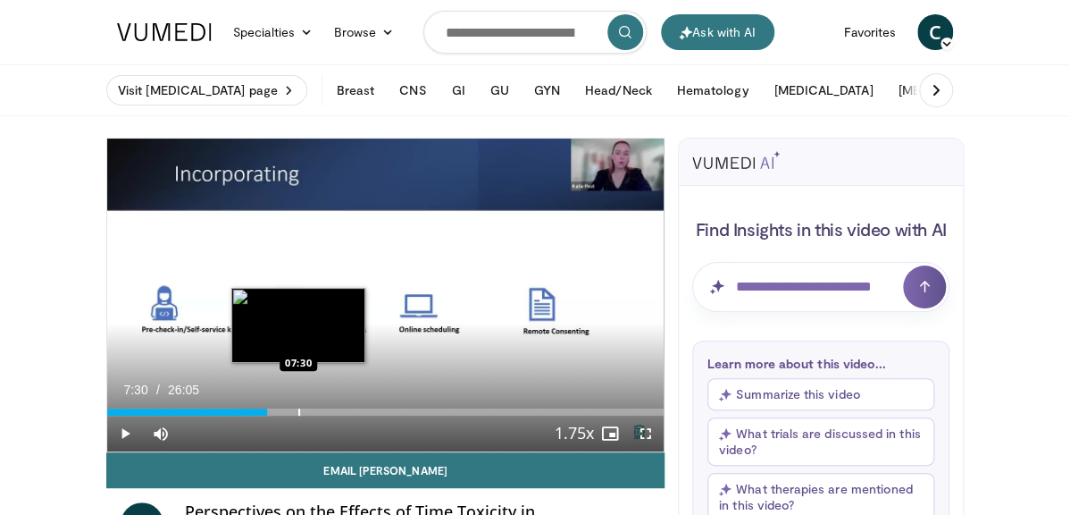
click at [298, 415] on div "Progress Bar" at bounding box center [299, 411] width 2 height 7
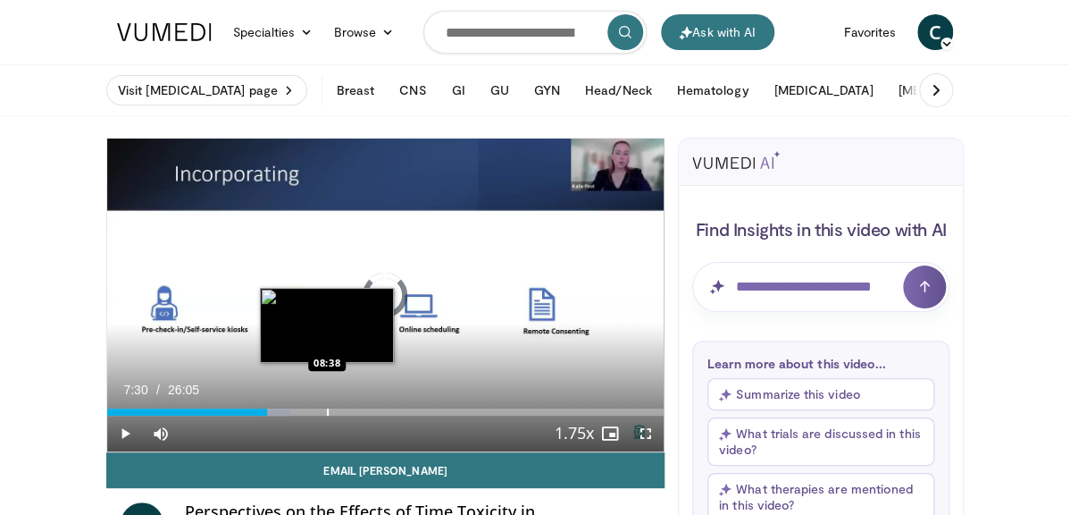
click at [327, 415] on div "Progress Bar" at bounding box center [328, 411] width 2 height 7
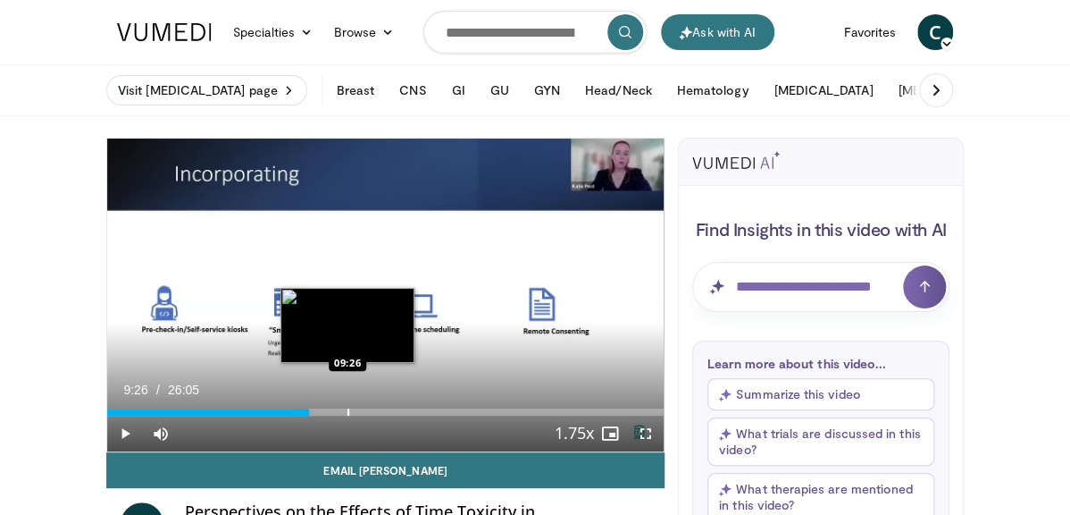
click at [348, 415] on div "Progress Bar" at bounding box center [349, 411] width 2 height 7
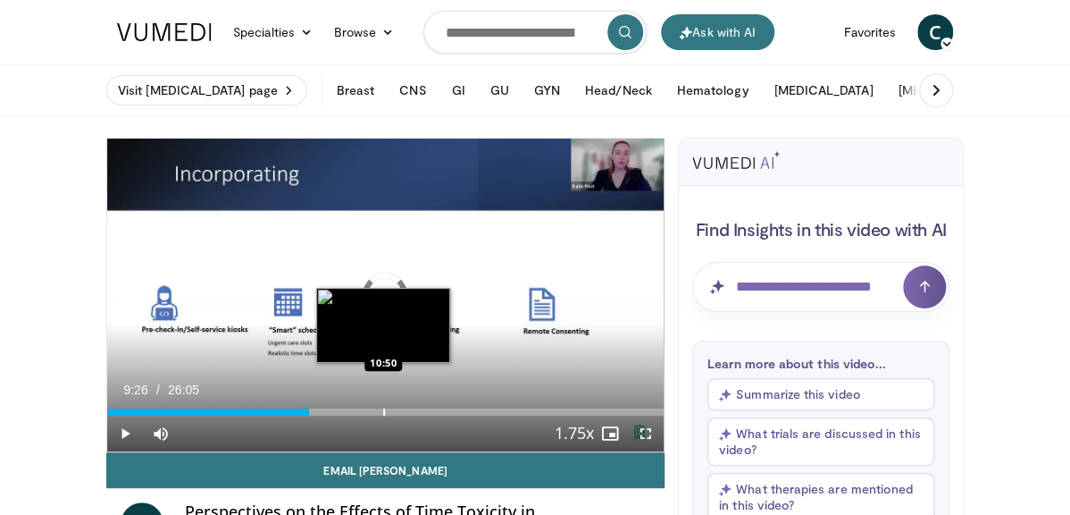
click at [383, 415] on div "Progress Bar" at bounding box center [384, 411] width 2 height 7
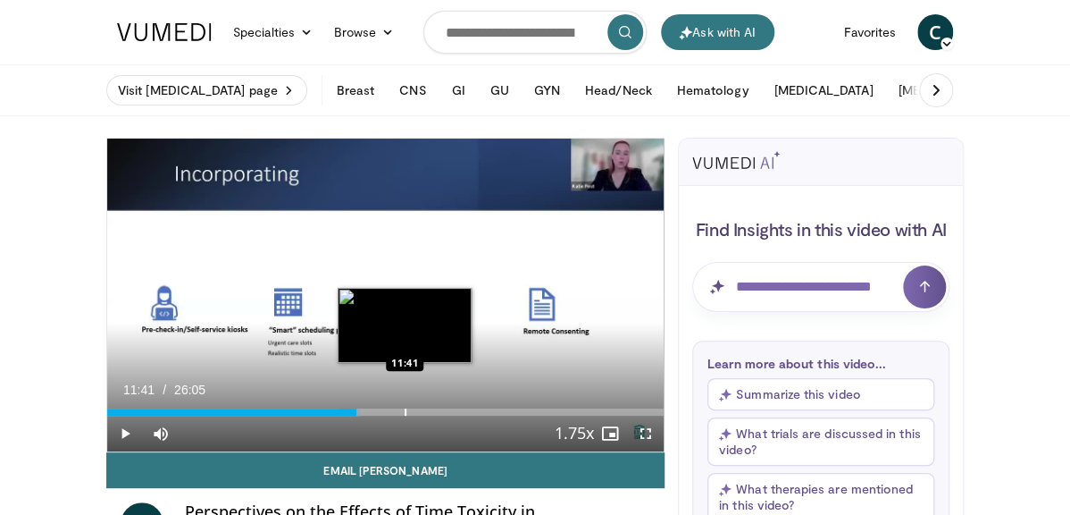
click at [405, 415] on div "Progress Bar" at bounding box center [406, 411] width 2 height 7
click at [424, 415] on div "Progress Bar" at bounding box center [425, 411] width 2 height 7
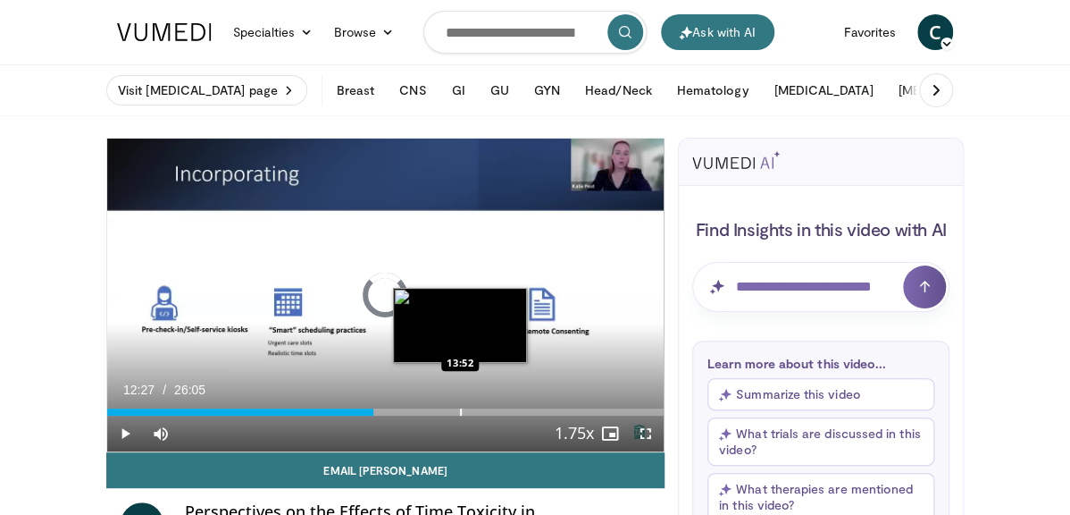
click at [460, 415] on div "Progress Bar" at bounding box center [461, 411] width 2 height 7
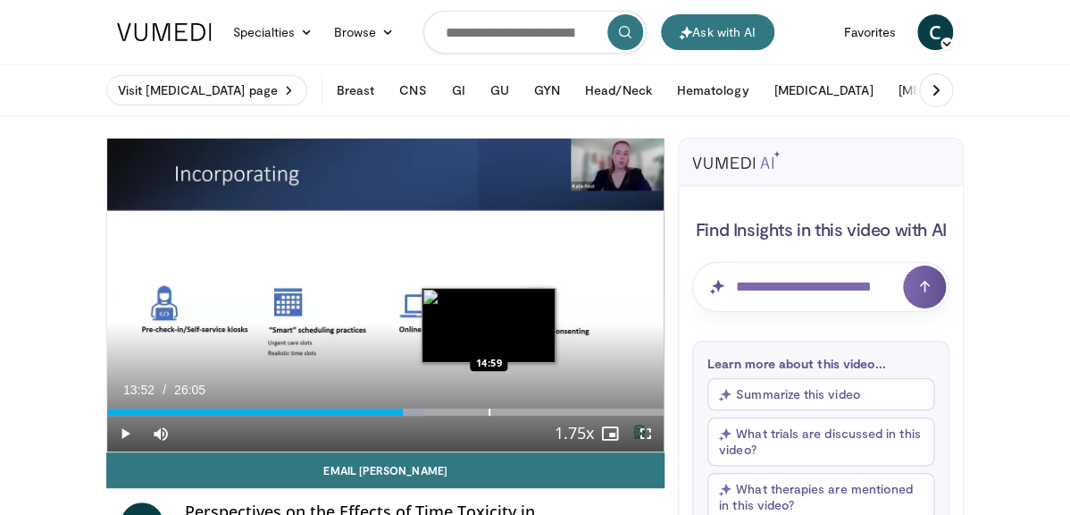
click at [489, 415] on div "Progress Bar" at bounding box center [490, 411] width 2 height 7
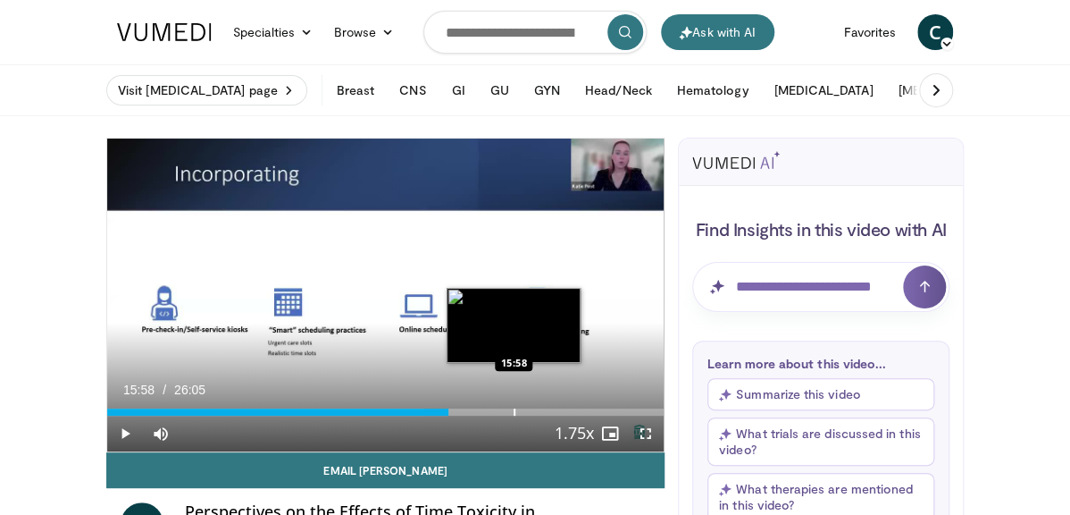
click at [514, 415] on div "Progress Bar" at bounding box center [515, 411] width 2 height 7
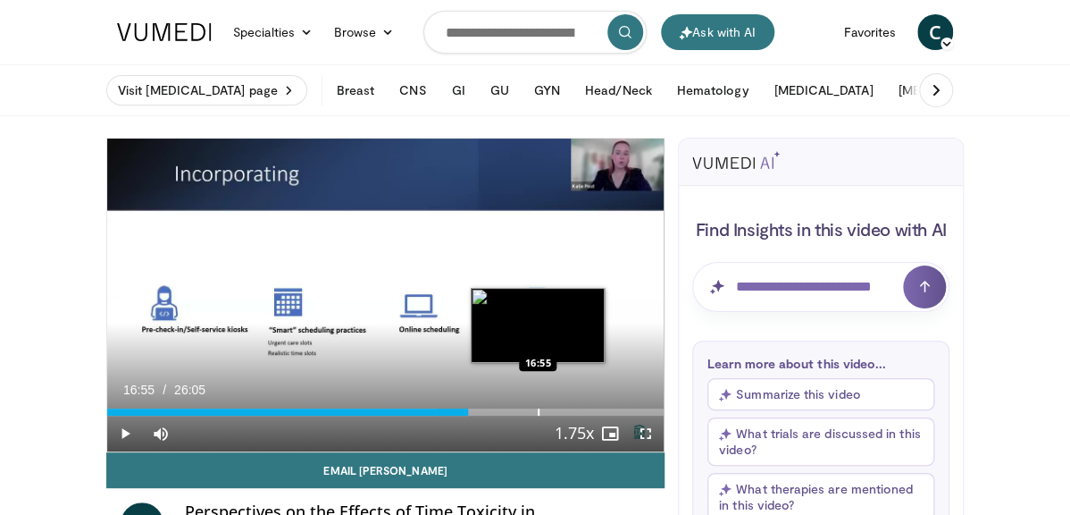
click at [538, 415] on div "Progress Bar" at bounding box center [539, 411] width 2 height 7
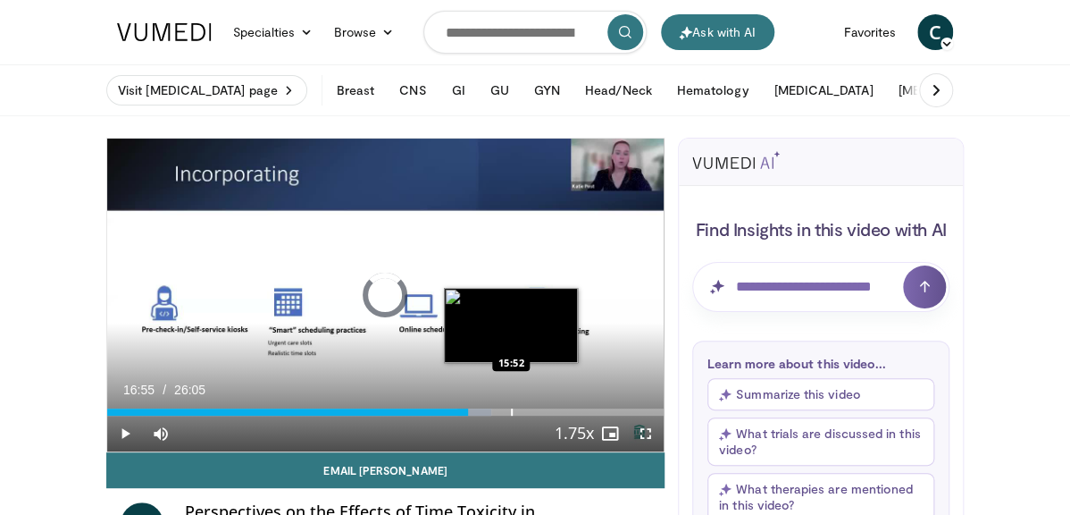
click at [511, 415] on div "Progress Bar" at bounding box center [512, 411] width 2 height 7
